Goal: Find specific page/section: Find specific page/section

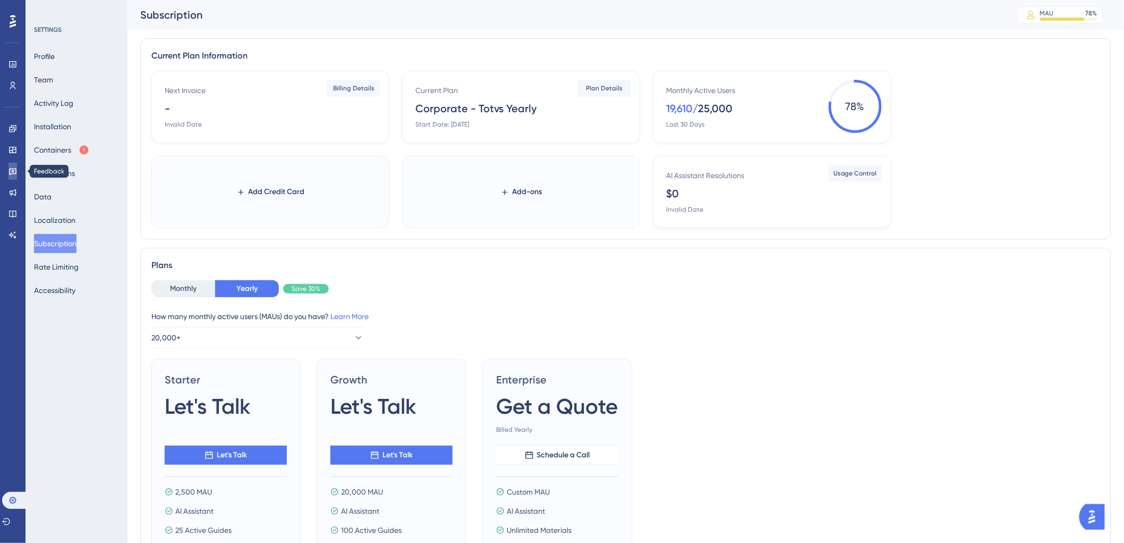
click at [9, 170] on link at bounding box center [13, 171] width 9 height 17
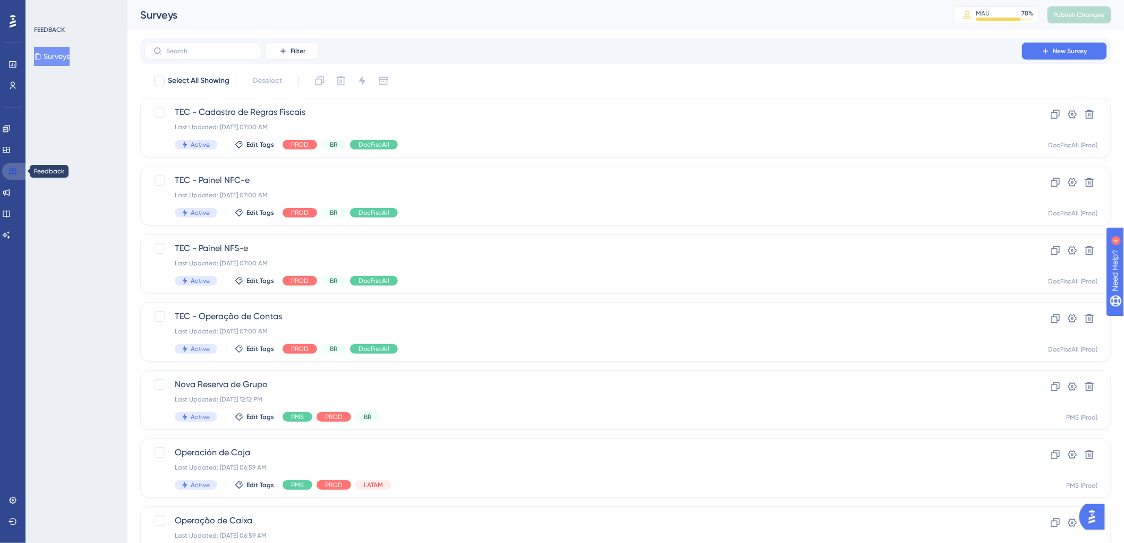
click at [13, 167] on icon at bounding box center [13, 171] width 9 height 9
click at [10, 168] on icon at bounding box center [12, 171] width 7 height 7
click at [290, 54] on button "Filter" at bounding box center [292, 51] width 53 height 17
click at [306, 85] on div "Tags Tags" at bounding box center [303, 81] width 44 height 21
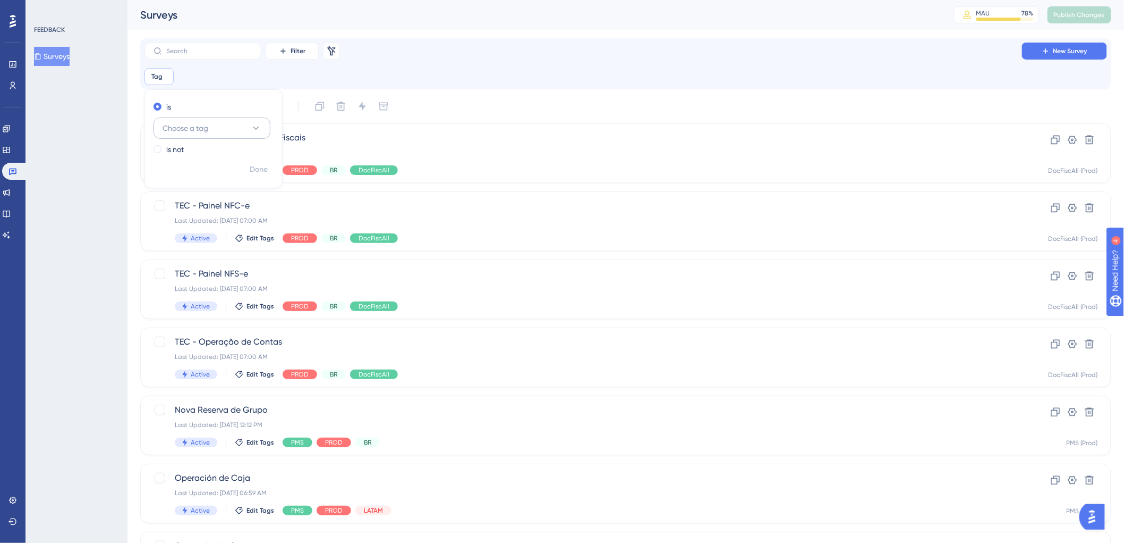
click at [264, 132] on button "Choose a tag" at bounding box center [212, 127] width 117 height 21
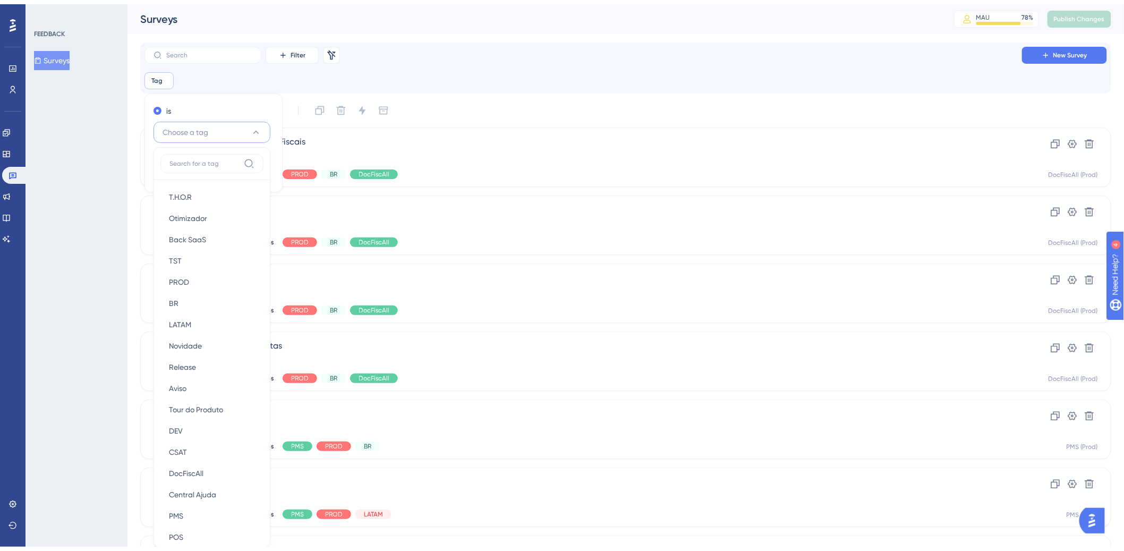
scroll to position [72, 0]
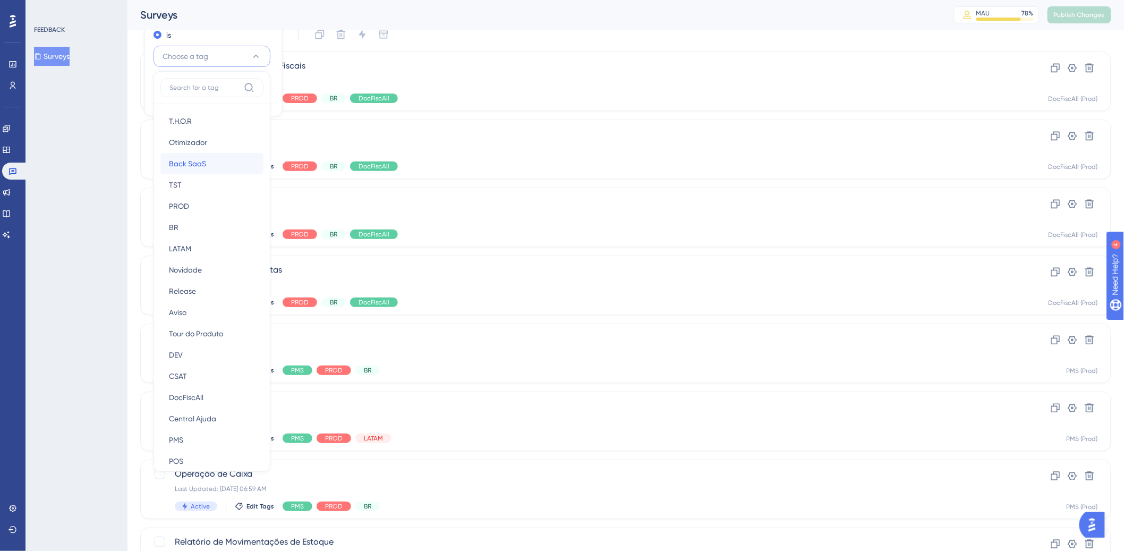
click at [212, 157] on div "Back SaaS Back SaaS" at bounding box center [212, 163] width 86 height 21
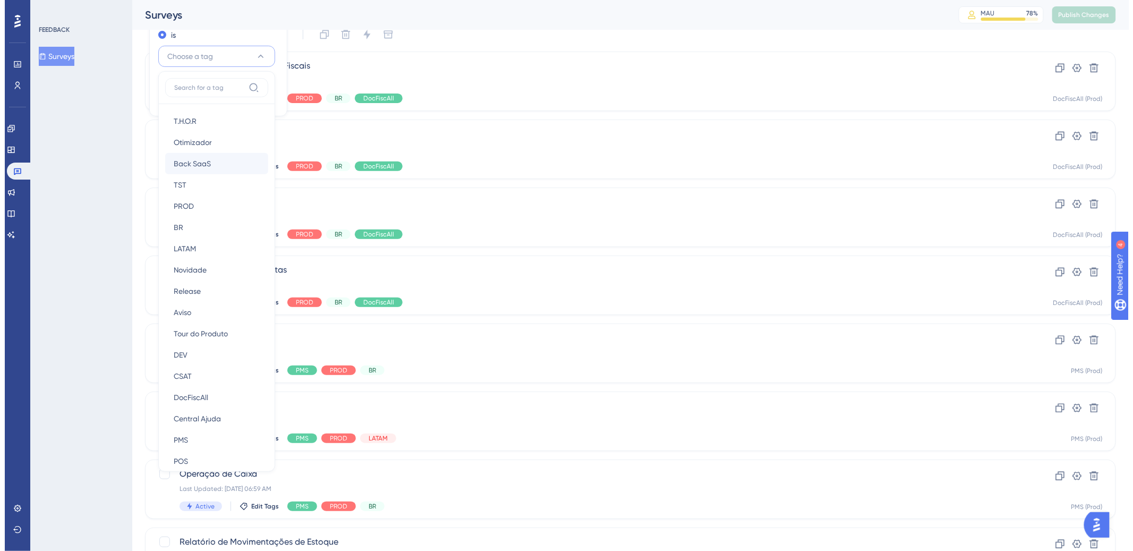
scroll to position [0, 0]
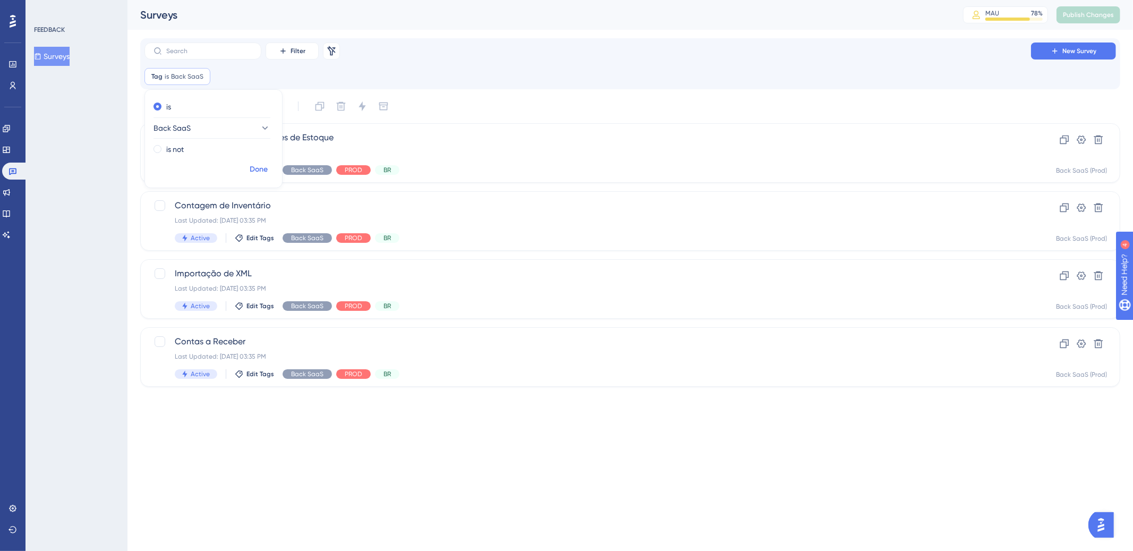
click at [263, 172] on span "Done" at bounding box center [259, 169] width 18 height 13
